Goal: Task Accomplishment & Management: Complete application form

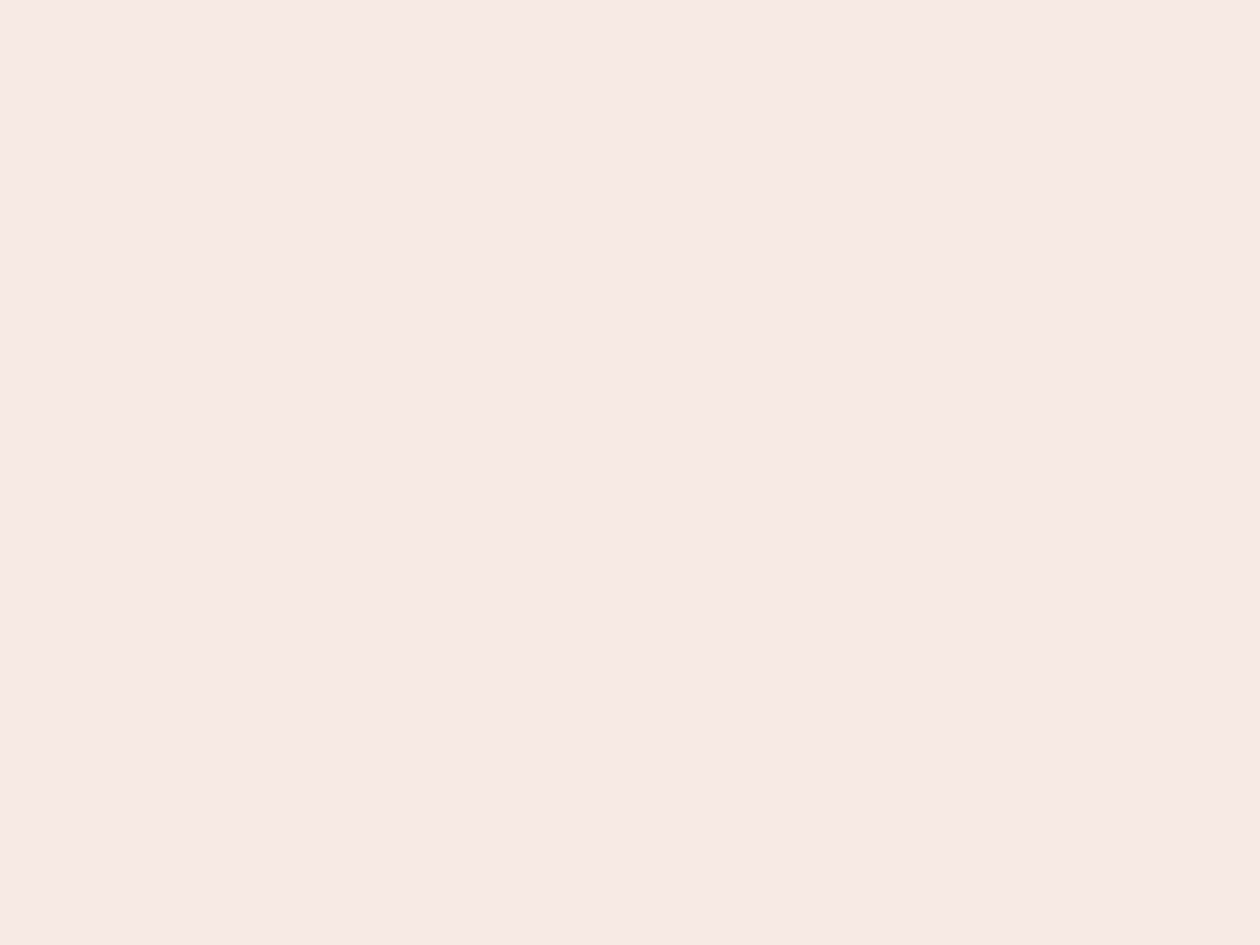
click at [630, 472] on nb-app "Almost there Thank you for registering for Newbook. Your account is under revie…" at bounding box center [630, 472] width 1260 height 945
click at [630, 0] on nb-app "Almost there Thank you for registering for Newbook. Your account is under revie…" at bounding box center [630, 472] width 1260 height 945
click at [673, 0] on nb-app "Almost there Thank you for registering for Newbook. Your account is under revie…" at bounding box center [630, 472] width 1260 height 945
click at [630, 472] on nb-app "Almost there Thank you for registering for Newbook. Your account is under revie…" at bounding box center [630, 472] width 1260 height 945
click at [630, 0] on nb-app "Almost there Thank you for registering for Newbook. Your account is under revie…" at bounding box center [630, 472] width 1260 height 945
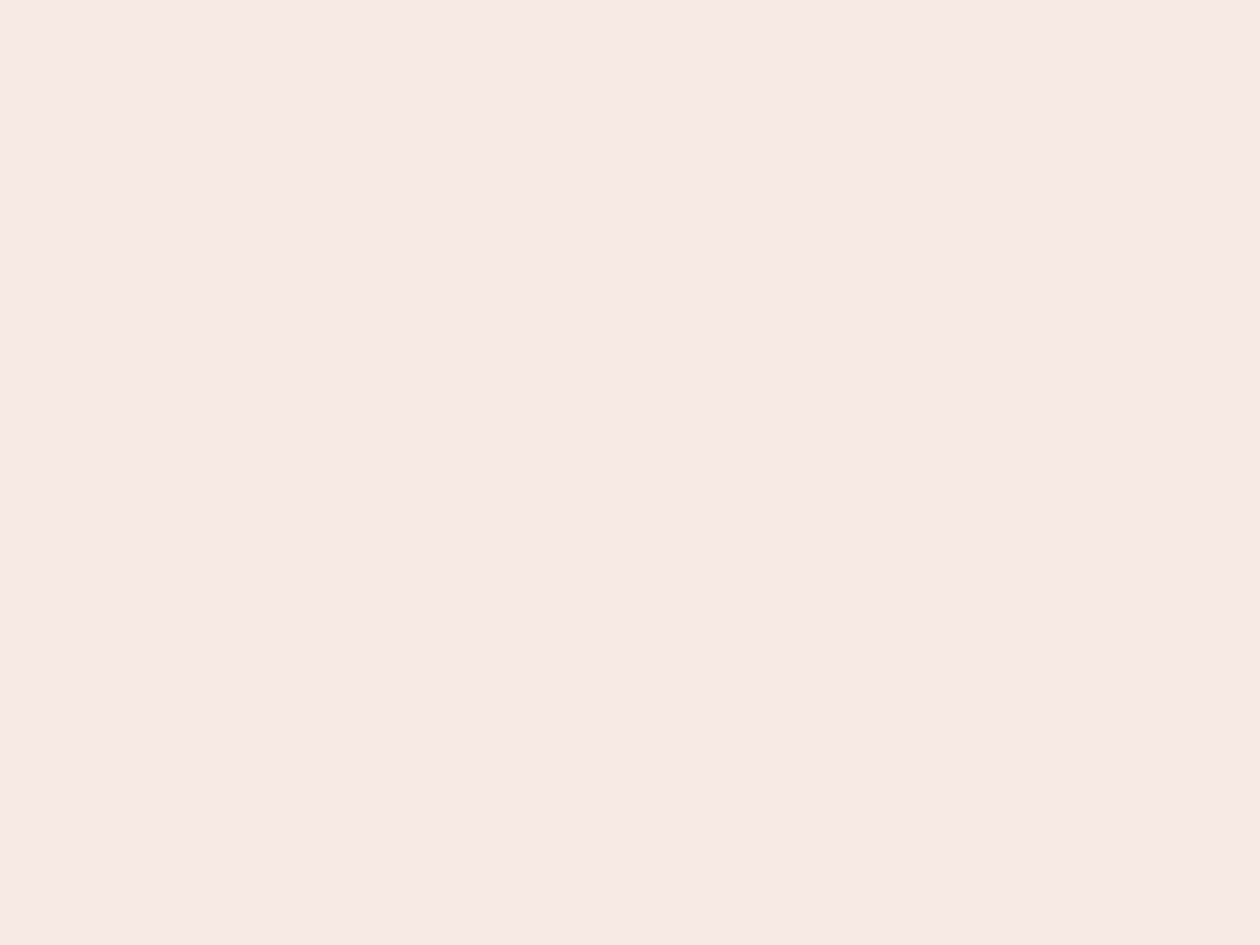
click at [440, 0] on nb-app "Almost there Thank you for registering for Newbook. Your account is under revie…" at bounding box center [630, 472] width 1260 height 945
click at [630, 472] on nb-app "Almost there Thank you for registering for Newbook. Your account is under revie…" at bounding box center [630, 472] width 1260 height 945
click at [630, 0] on nb-app "Almost there Thank you for registering for Newbook. Your account is under revie…" at bounding box center [630, 472] width 1260 height 945
click at [440, 0] on nb-app "Almost there Thank you for registering for Newbook. Your account is under revie…" at bounding box center [630, 472] width 1260 height 945
click at [630, 472] on nb-app "Almost there Thank you for registering for Newbook. Your account is under revie…" at bounding box center [630, 472] width 1260 height 945
